Goal: Task Accomplishment & Management: Use online tool/utility

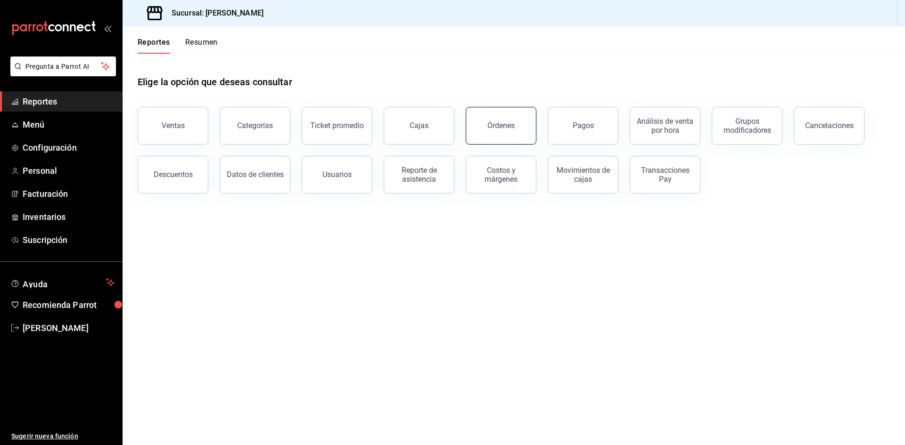
click at [521, 129] on button "Órdenes" at bounding box center [501, 126] width 71 height 38
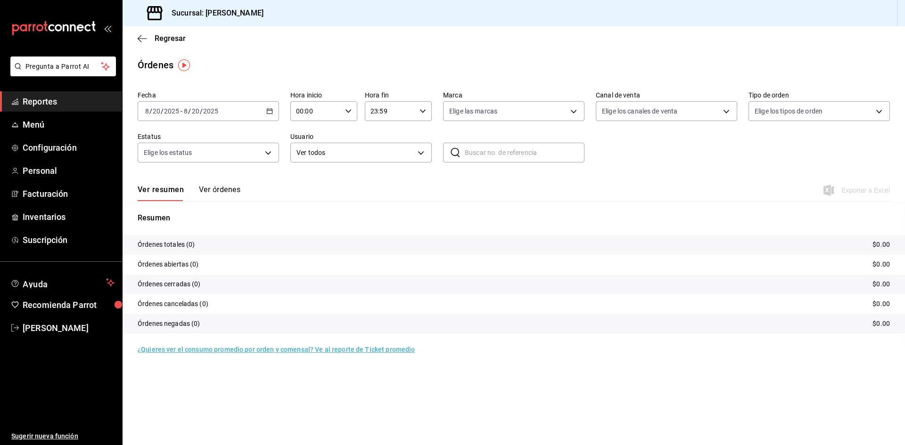
click at [269, 109] on icon "button" at bounding box center [269, 111] width 7 height 7
click at [191, 245] on span "Rango de fechas" at bounding box center [182, 246] width 73 height 10
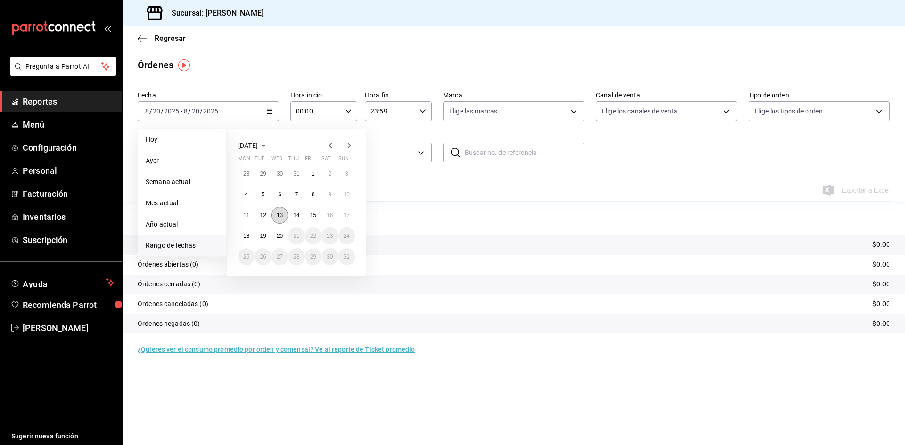
click at [280, 216] on abbr "13" at bounding box center [280, 215] width 6 height 7
click at [264, 233] on abbr "19" at bounding box center [263, 236] width 6 height 7
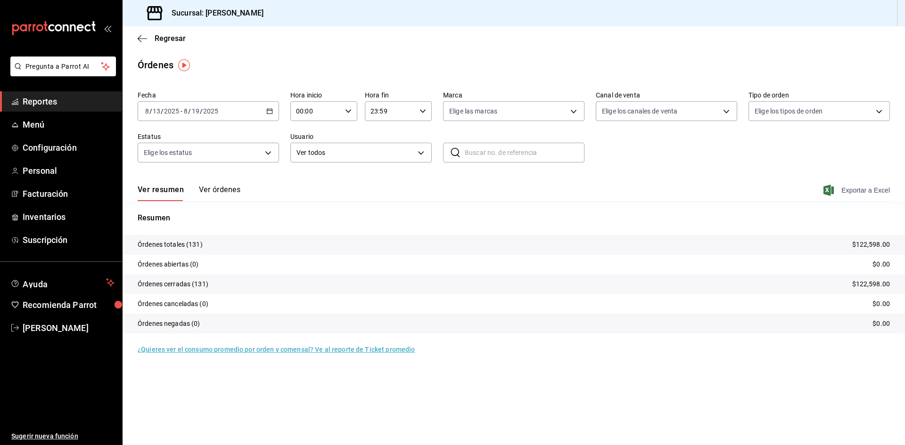
click at [856, 188] on span "Exportar a Excel" at bounding box center [857, 190] width 65 height 11
click at [145, 41] on icon "button" at bounding box center [142, 38] width 9 height 8
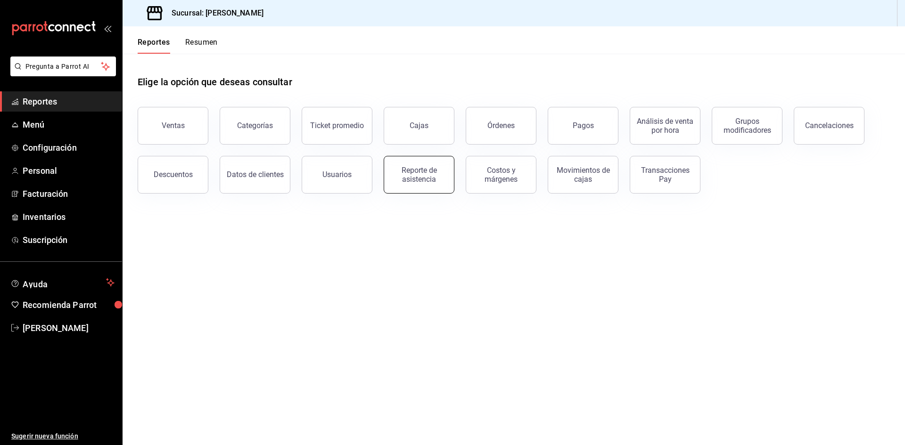
click at [420, 173] on div "Reporte de asistencia" at bounding box center [419, 175] width 58 height 18
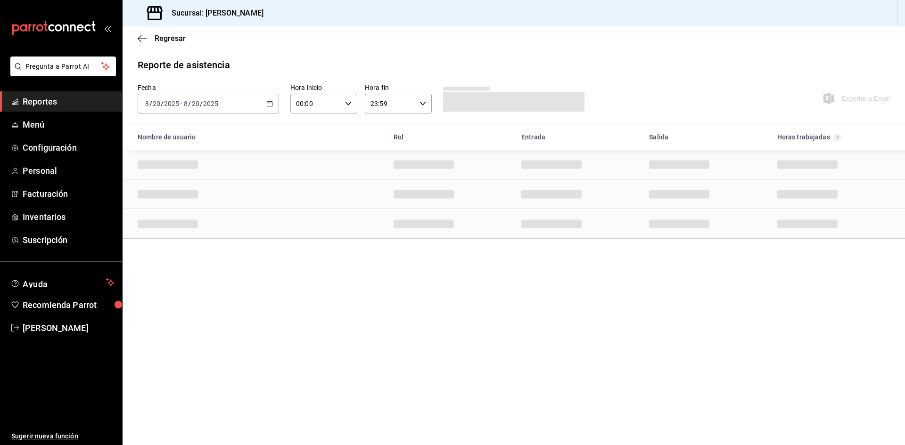
drag, startPoint x: 270, startPoint y: 102, endPoint x: 268, endPoint y: 133, distance: 30.7
click at [271, 102] on icon "button" at bounding box center [269, 103] width 7 height 7
click at [191, 241] on span "Rango de fechas" at bounding box center [182, 238] width 73 height 10
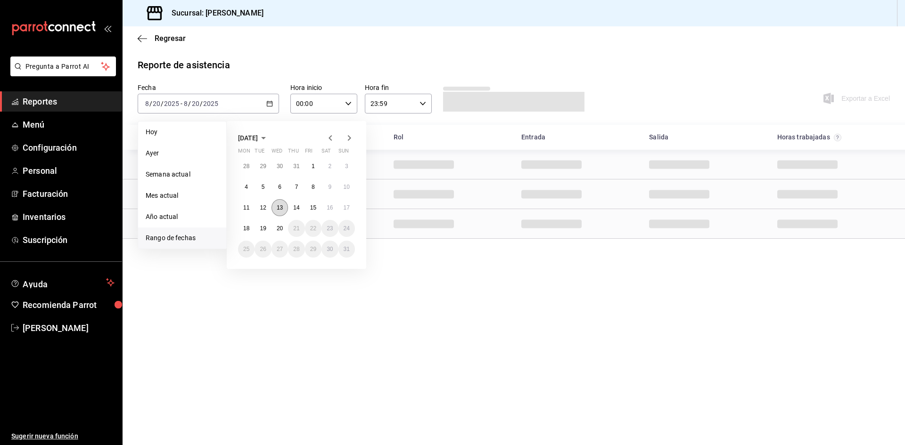
click at [279, 206] on abbr "13" at bounding box center [280, 208] width 6 height 7
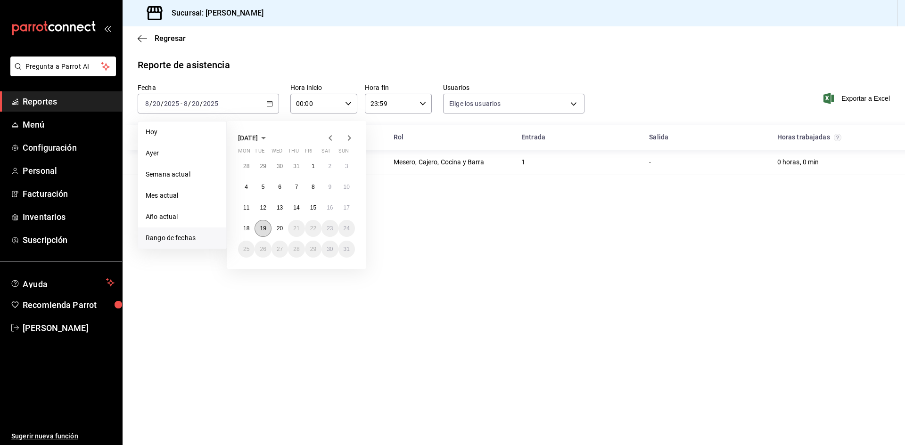
type input "5cc648a5-1545-4cec-8e6f-6942d0b19110,2875a6d1-d4d7-49f5-bdfd-7eef231b61a8,4b04b…"
click at [257, 230] on button "19" at bounding box center [263, 228] width 16 height 17
click at [278, 208] on abbr "13" at bounding box center [280, 208] width 6 height 7
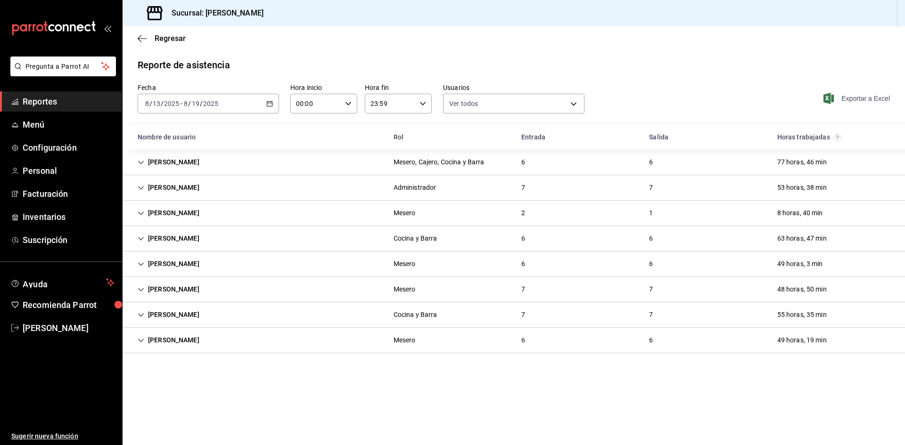
click at [865, 99] on span "Exportar a Excel" at bounding box center [857, 98] width 65 height 11
